Goal: Task Accomplishment & Management: Use online tool/utility

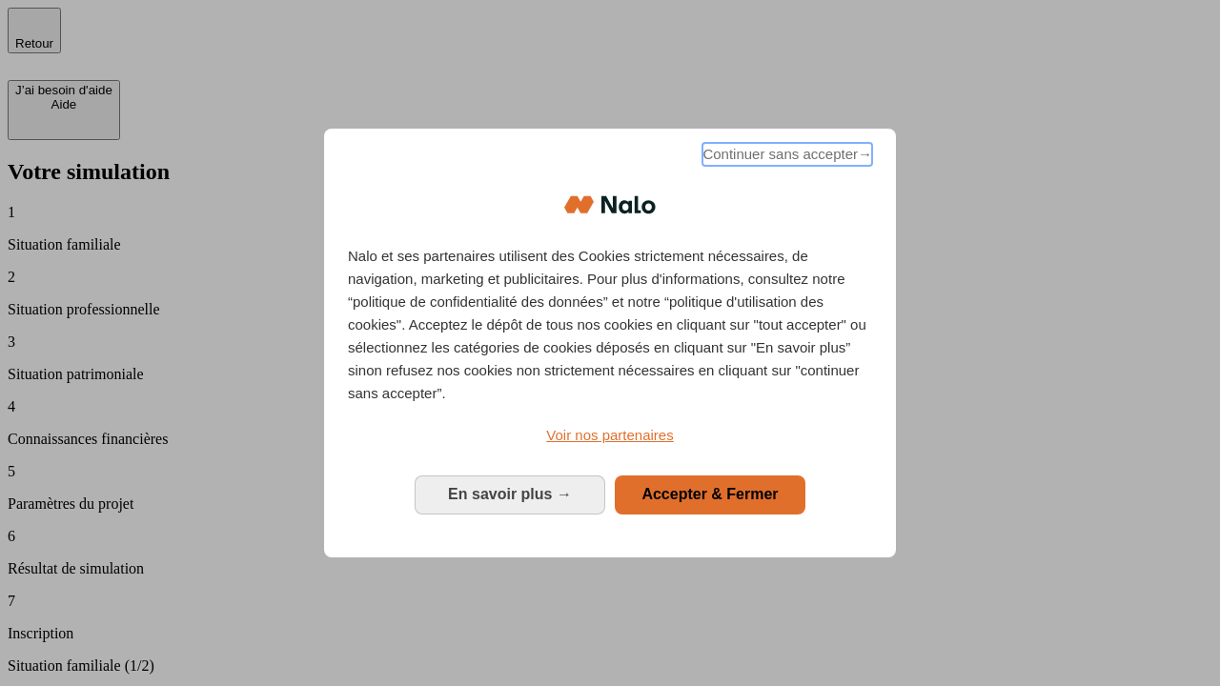
click at [785, 157] on span "Continuer sans accepter →" at bounding box center [787, 154] width 170 height 23
